Goal: Communication & Community: Share content

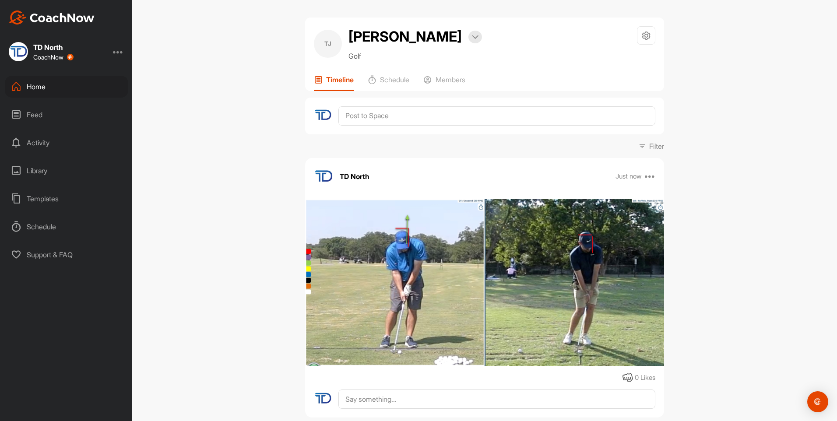
scroll to position [188, 0]
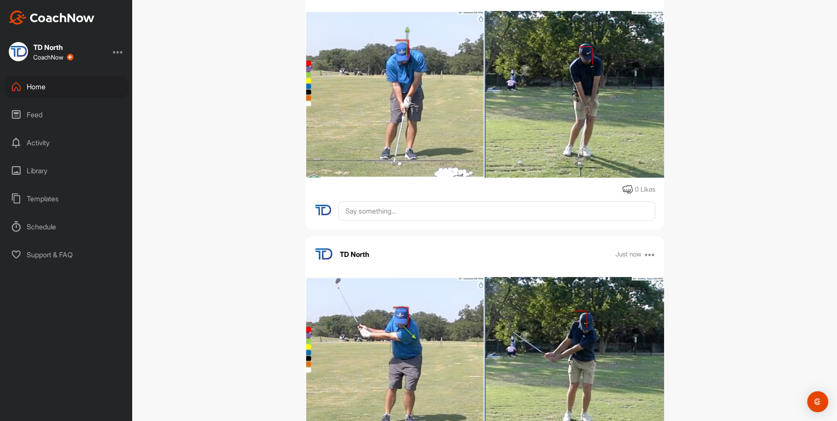
click at [94, 89] on div "Home" at bounding box center [66, 87] width 123 height 22
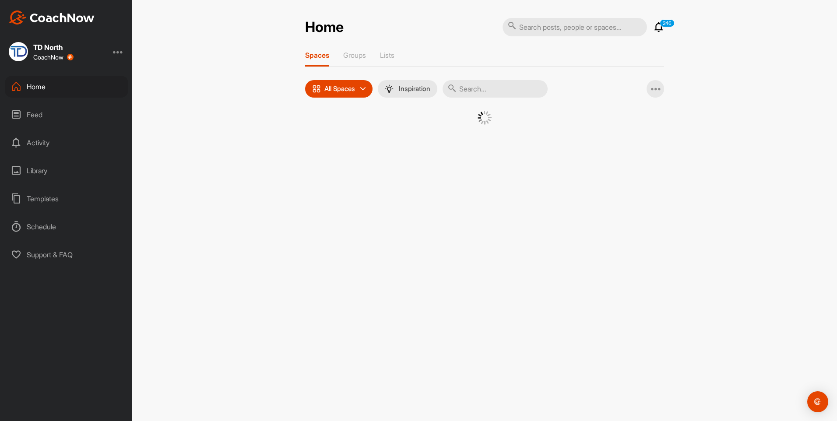
click at [507, 92] on input "text" at bounding box center [495, 89] width 105 height 18
type input "ralp"
click at [402, 144] on div "RH" at bounding box center [403, 134] width 46 height 46
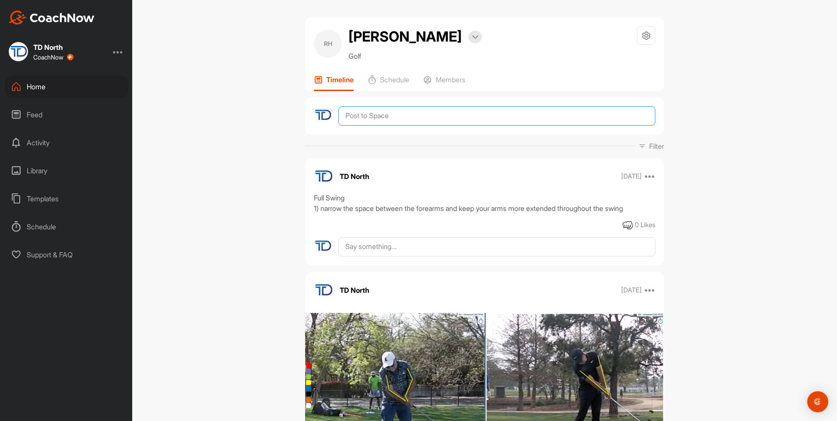
click at [419, 119] on textarea at bounding box center [496, 115] width 317 height 19
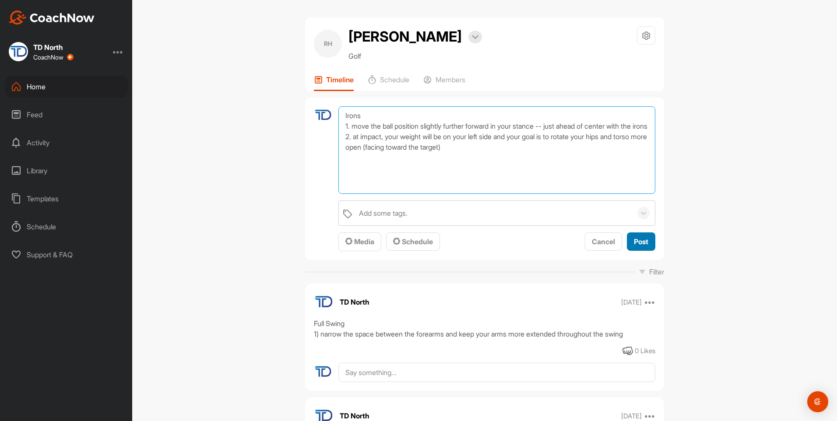
type textarea "Irons 1. move the ball position slightly further forward in your stance -- just…"
click at [636, 246] on span "Post" at bounding box center [641, 241] width 14 height 9
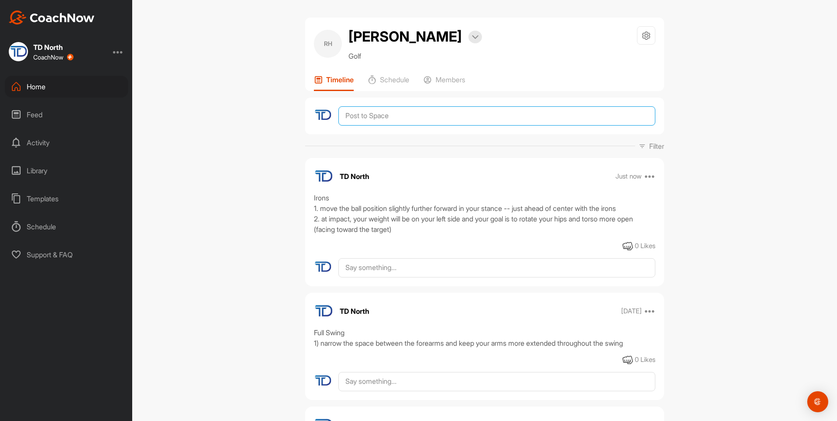
click at [403, 116] on textarea at bounding box center [496, 115] width 317 height 19
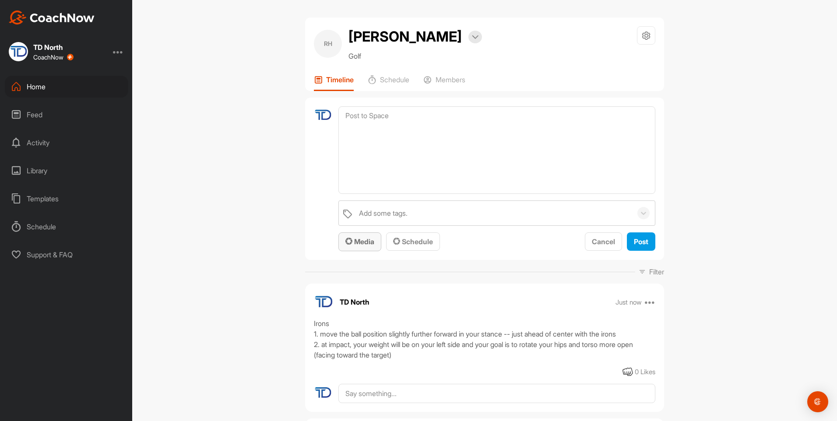
click at [364, 243] on span "Media" at bounding box center [359, 241] width 29 height 9
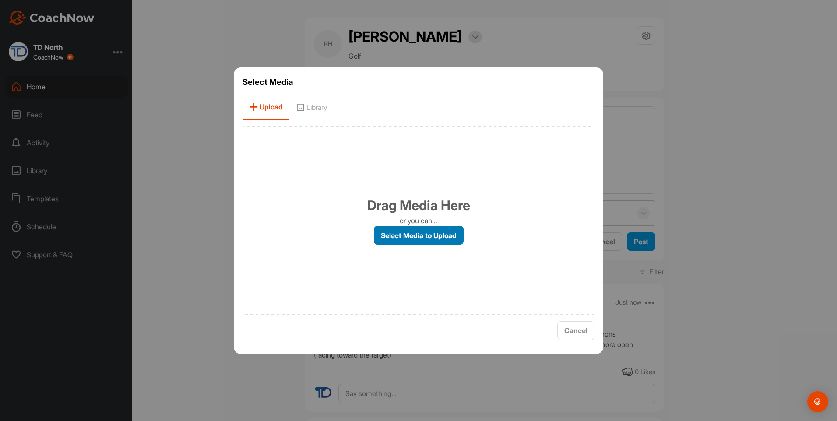
click at [394, 236] on label "Select Media to Upload" at bounding box center [419, 235] width 90 height 19
click at [0, 0] on input "Select Media to Upload" at bounding box center [0, 0] width 0 height 0
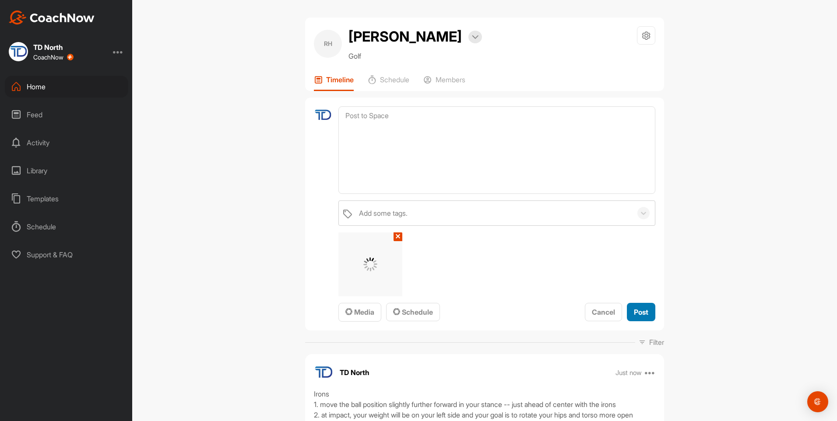
click at [636, 315] on span "Post" at bounding box center [641, 312] width 14 height 9
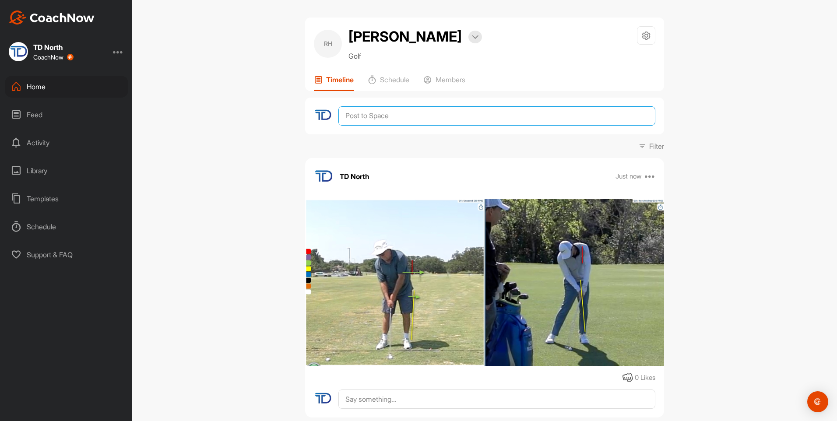
click at [408, 114] on textarea at bounding box center [496, 115] width 317 height 19
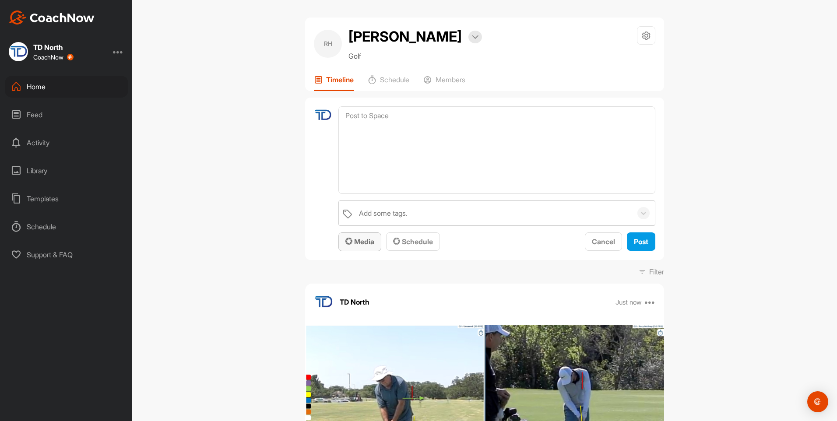
click at [371, 244] on span "Media" at bounding box center [359, 241] width 29 height 9
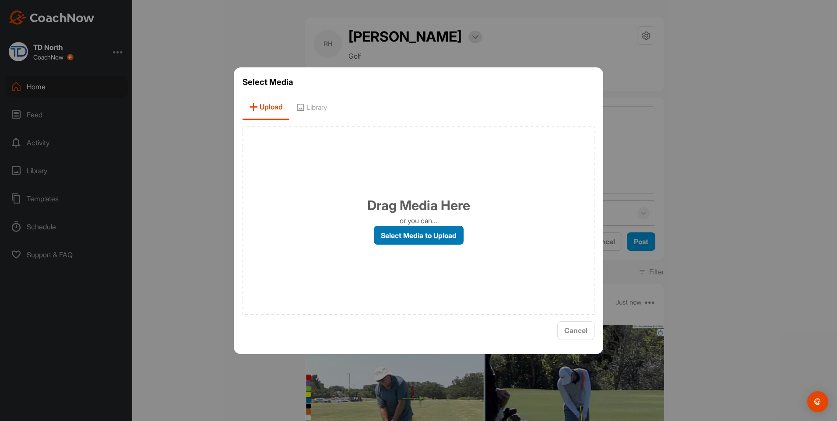
click at [391, 233] on label "Select Media to Upload" at bounding box center [419, 235] width 90 height 19
click at [0, 0] on input "Select Media to Upload" at bounding box center [0, 0] width 0 height 0
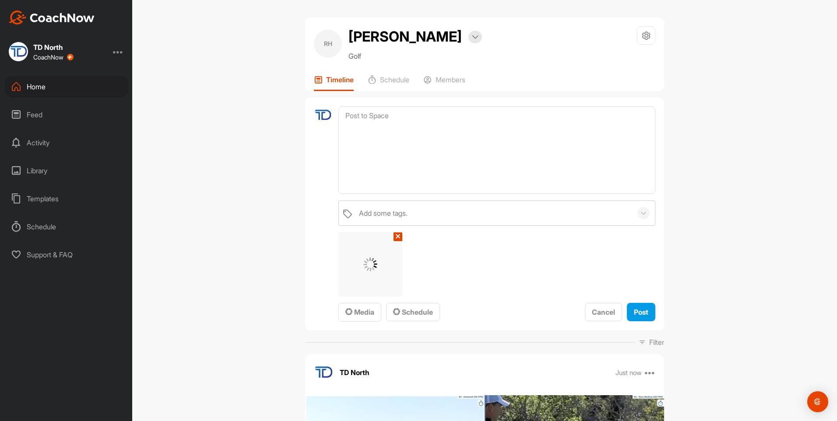
drag, startPoint x: 643, startPoint y: 311, endPoint x: 614, endPoint y: 274, distance: 46.5
click at [614, 274] on div "Add some tags. ✕ Media Schedule Cancel Post" at bounding box center [496, 262] width 317 height 122
click at [638, 310] on span "Post" at bounding box center [641, 312] width 14 height 9
